Goal: Book appointment/travel/reservation

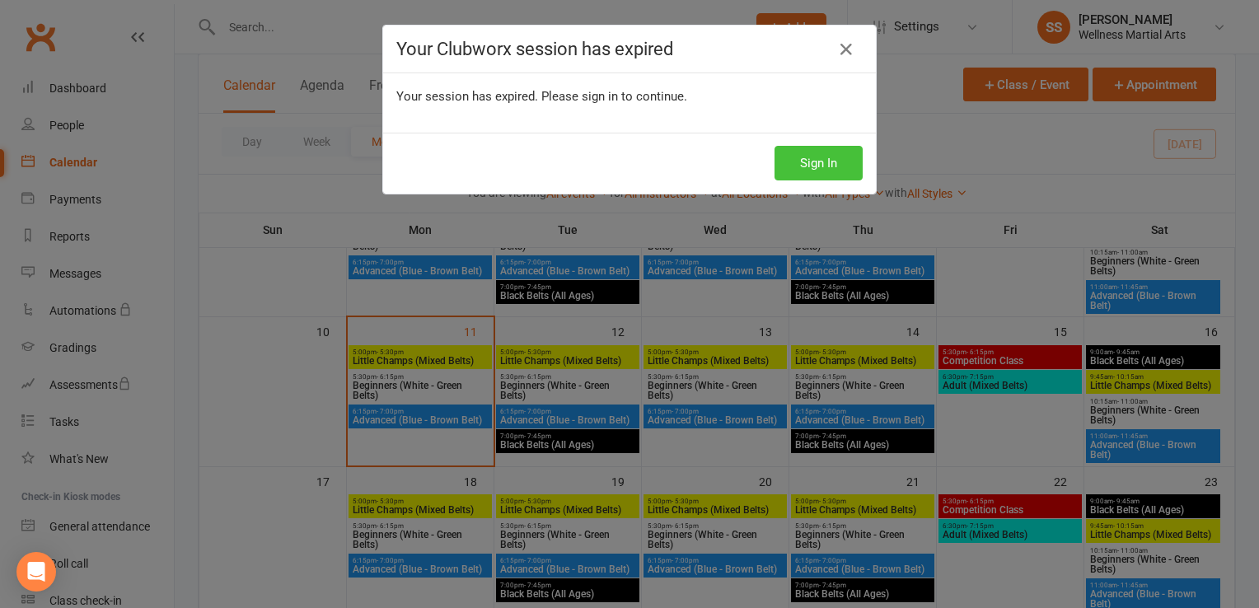
click at [843, 150] on button "Sign In" at bounding box center [818, 163] width 88 height 35
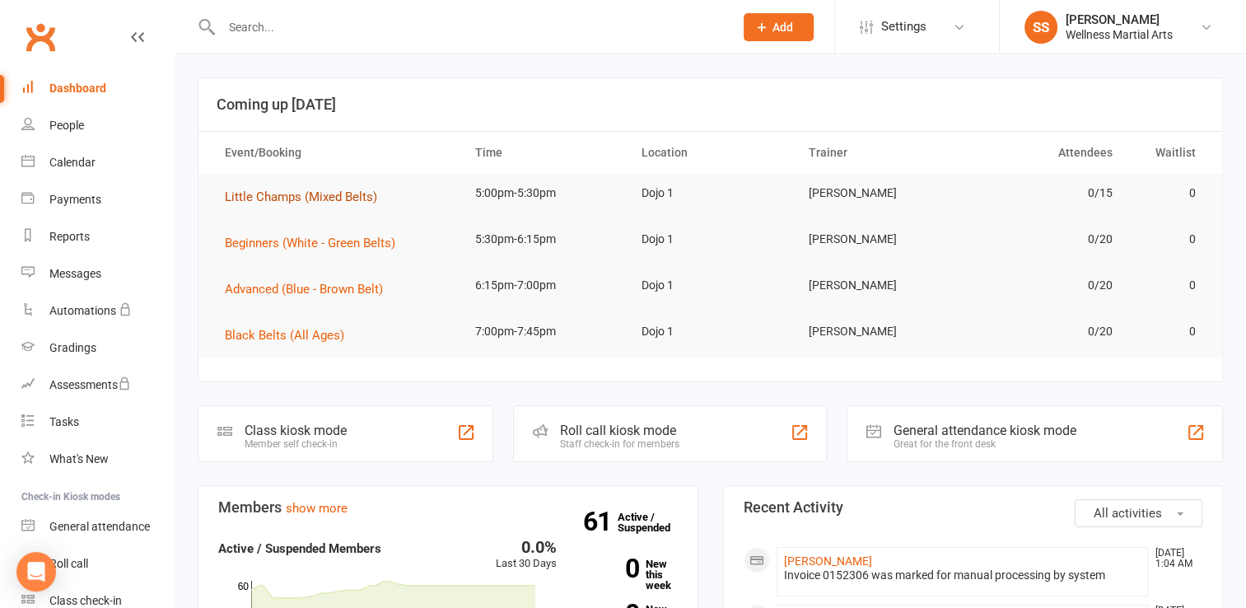
click at [354, 196] on span "Little Champs (Mixed Belts)" at bounding box center [301, 196] width 152 height 15
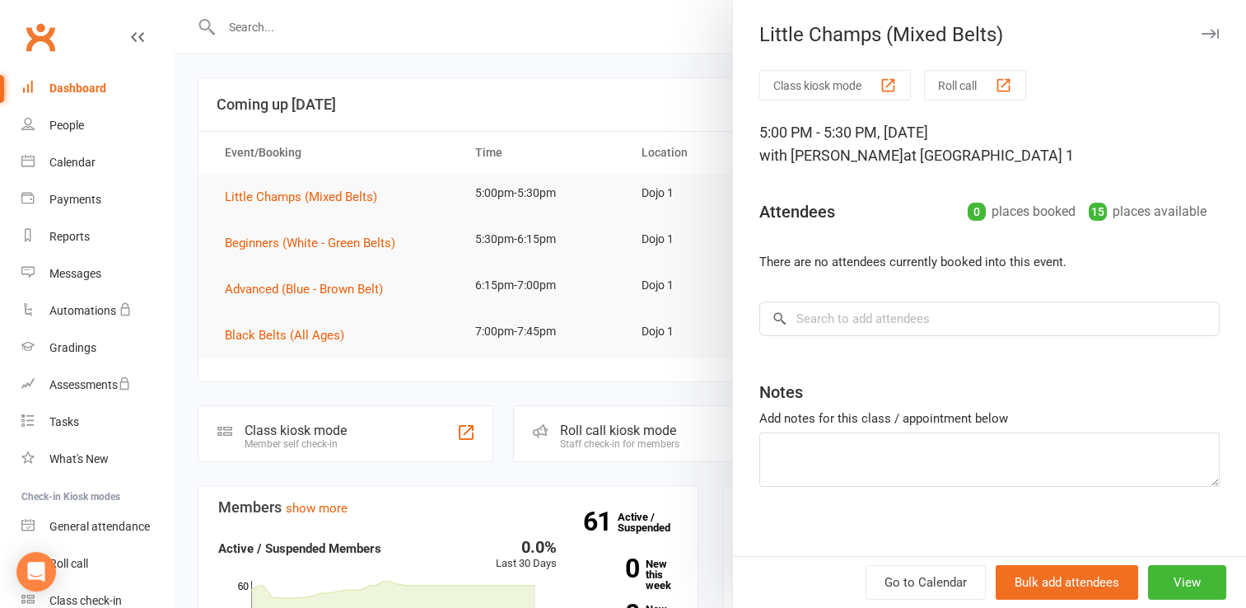
click at [1010, 337] on div "Class kiosk mode Roll call 5:00 PM - 5:30 PM, Tuesday, August, 12, 2025 with Le…" at bounding box center [989, 319] width 513 height 499
click at [994, 305] on input "search" at bounding box center [989, 318] width 460 height 35
type input "dominic"
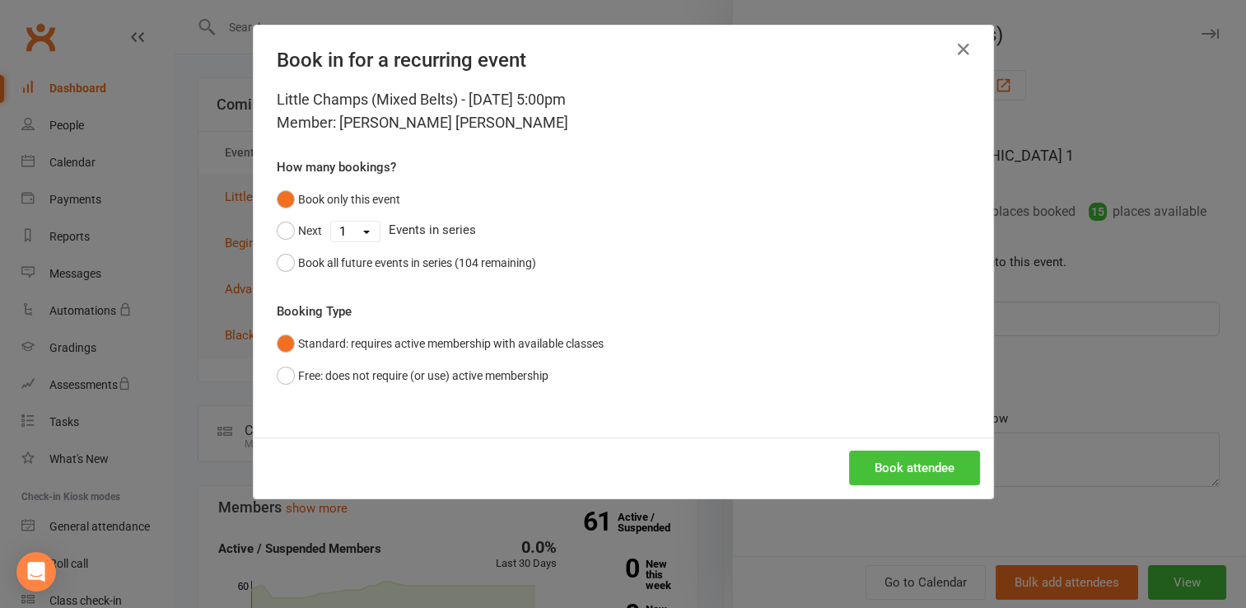
click at [915, 475] on button "Book attendee" at bounding box center [914, 468] width 131 height 35
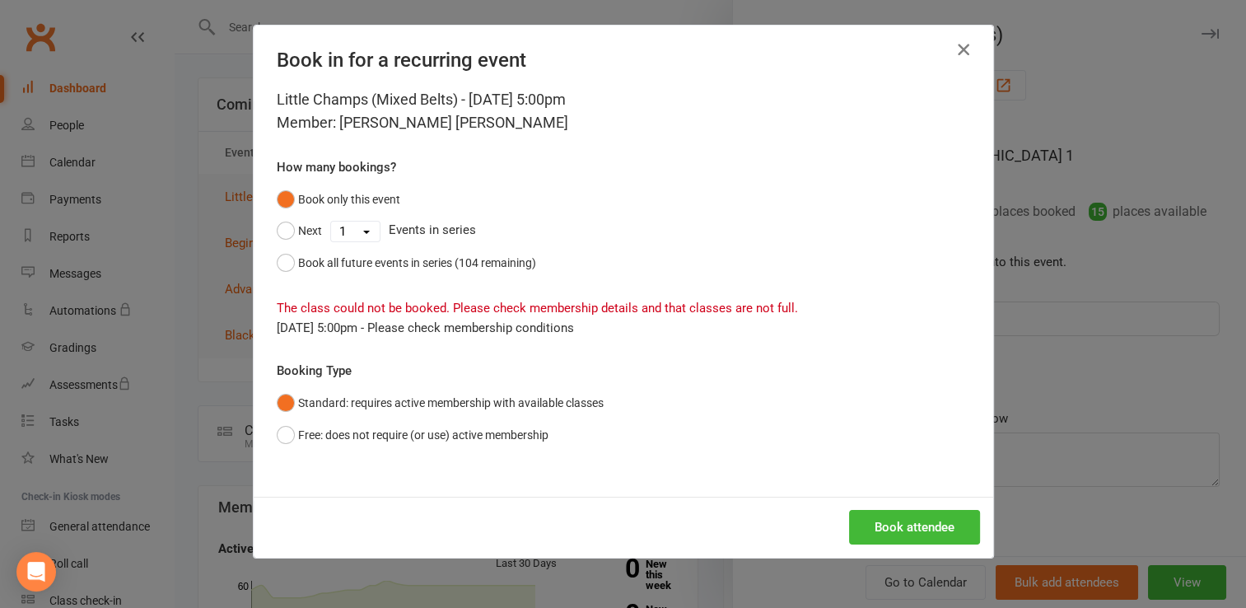
click at [951, 52] on button "button" at bounding box center [964, 49] width 26 height 26
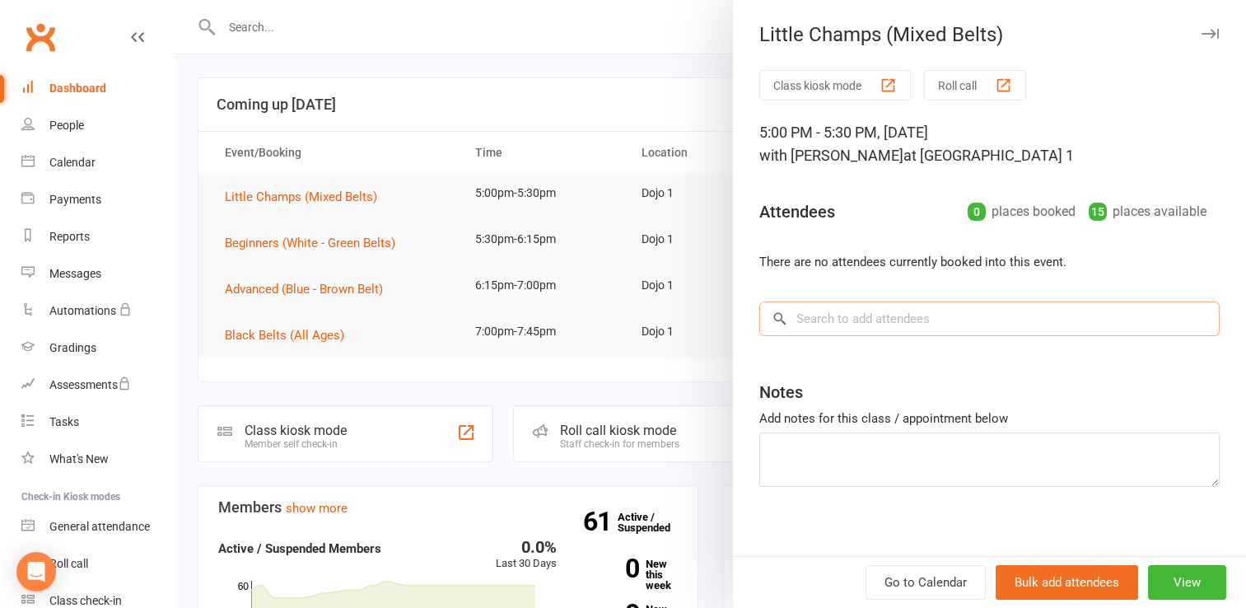
click at [814, 301] on input "search" at bounding box center [989, 318] width 460 height 35
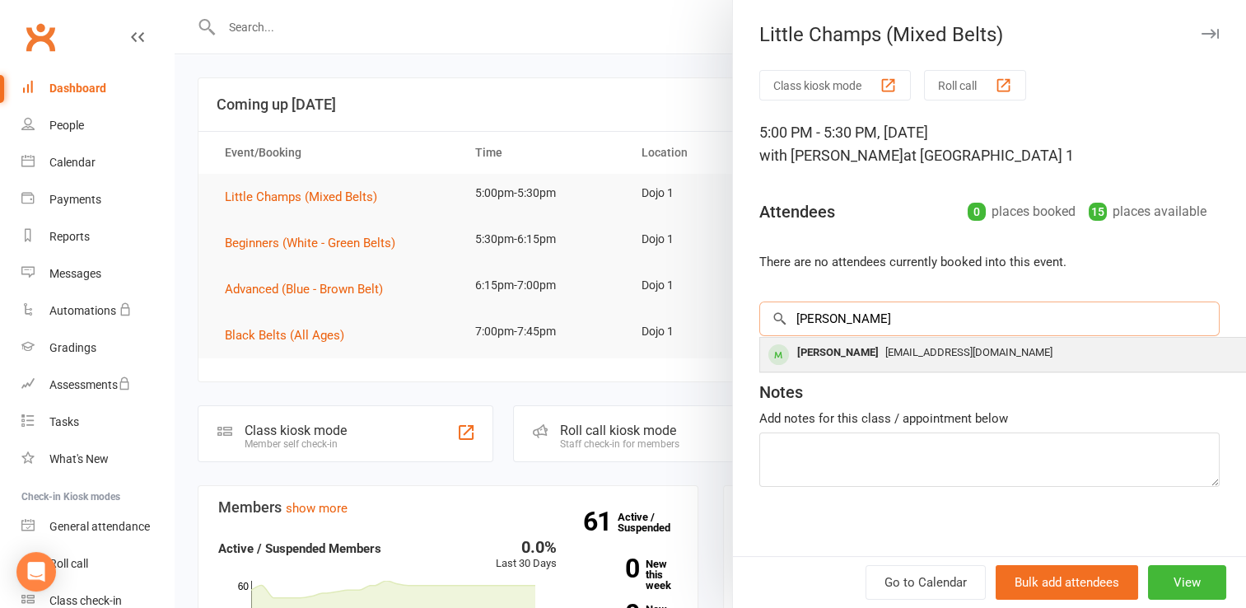
type input "domin"
click at [832, 356] on div "Dominic Scavuzzo" at bounding box center [838, 353] width 95 height 24
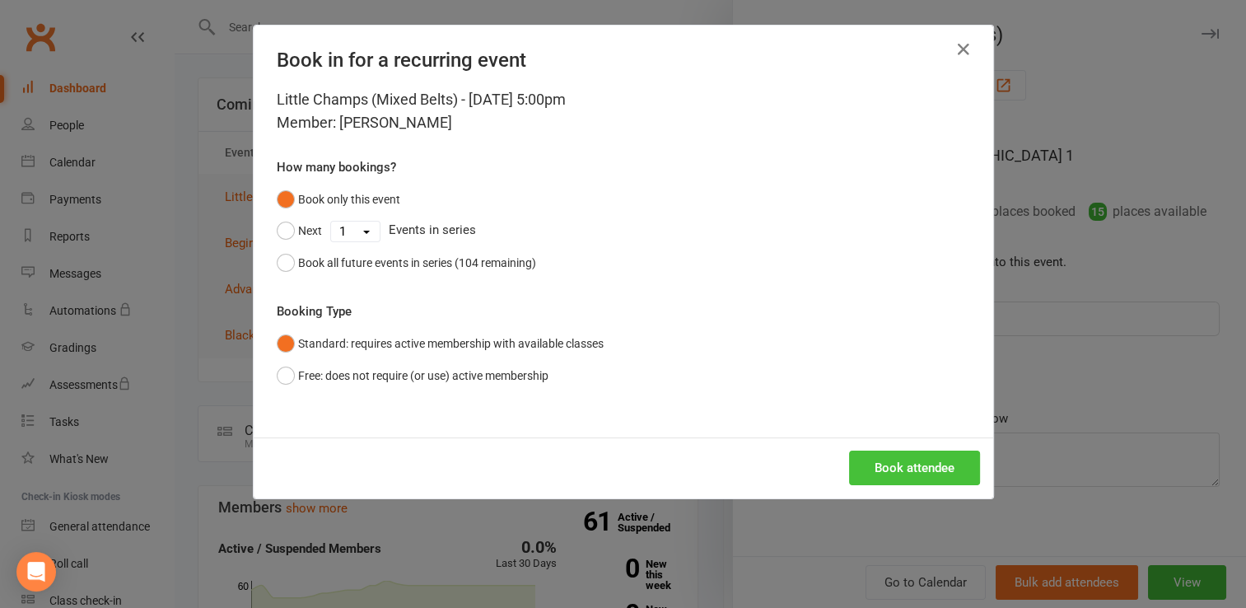
click at [923, 482] on button "Book attendee" at bounding box center [914, 468] width 131 height 35
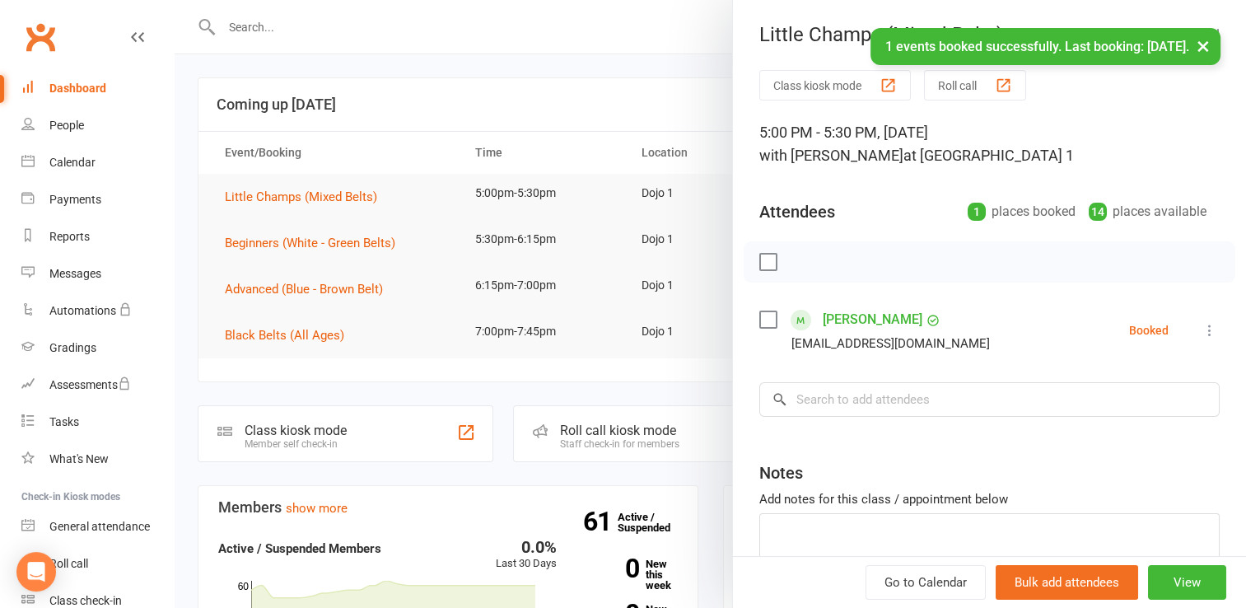
click at [858, 418] on div "Class kiosk mode Roll call 5:00 PM - 5:30 PM, Tuesday, August, 12, 2025 with Le…" at bounding box center [989, 360] width 513 height 580
click at [857, 404] on input "search" at bounding box center [989, 399] width 460 height 35
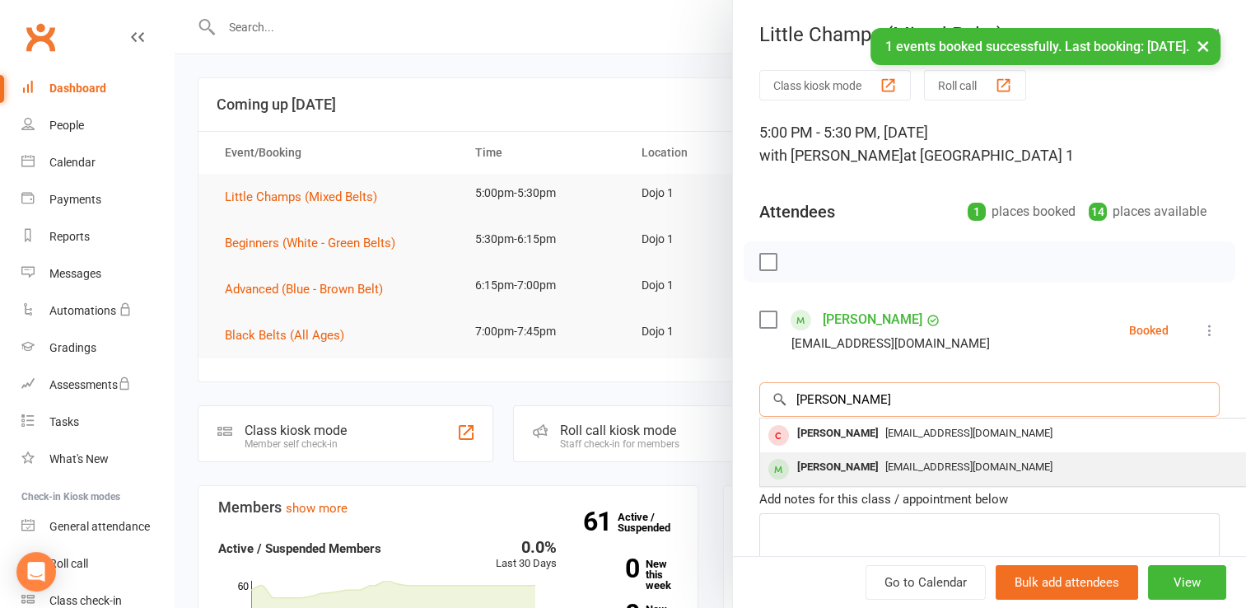
type input "jann"
click at [885, 465] on span "rupatung@gmail.com" at bounding box center [968, 466] width 167 height 12
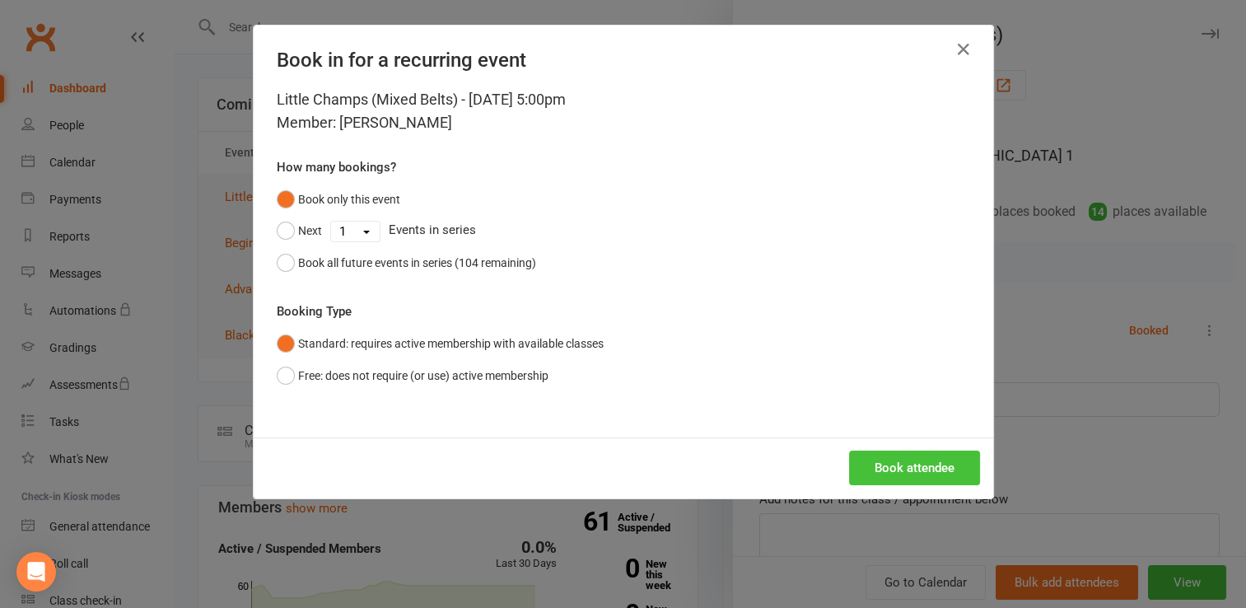
click at [899, 470] on button "Book attendee" at bounding box center [914, 468] width 131 height 35
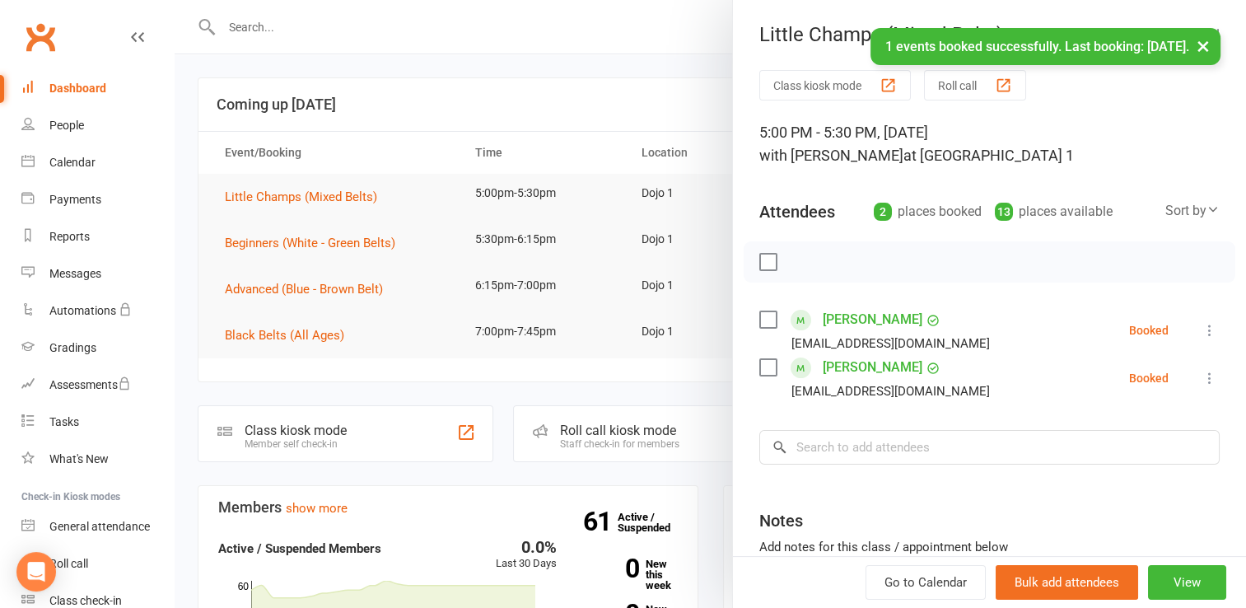
click at [764, 264] on label at bounding box center [767, 262] width 16 height 16
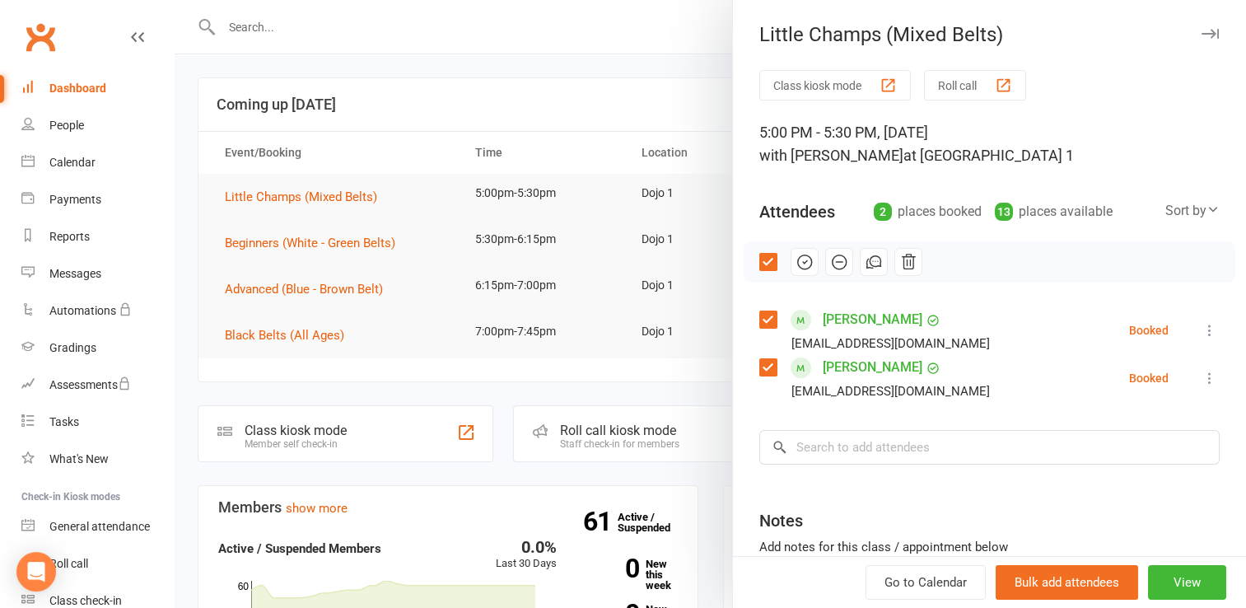
click at [801, 259] on icon "button" at bounding box center [805, 262] width 18 height 18
click at [1202, 37] on icon "button" at bounding box center [1210, 34] width 17 height 10
